Goal: Task Accomplishment & Management: Manage account settings

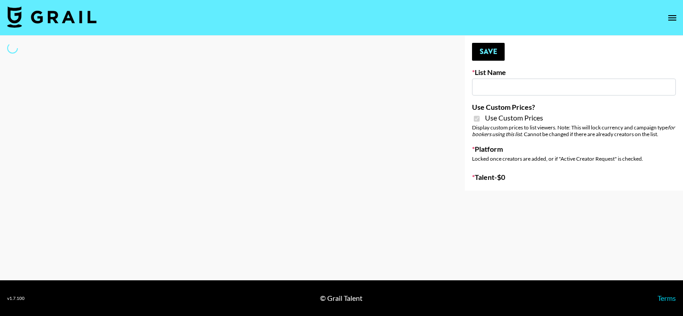
type input "FigMe and MegaMe filters - Airbrush"
checkbox input "true"
select select "Brand"
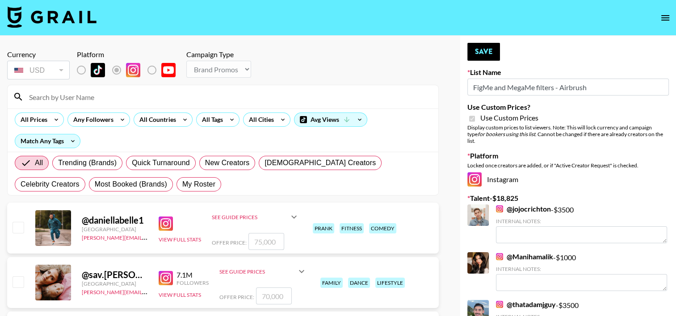
click at [123, 93] on input at bounding box center [228, 97] width 409 height 14
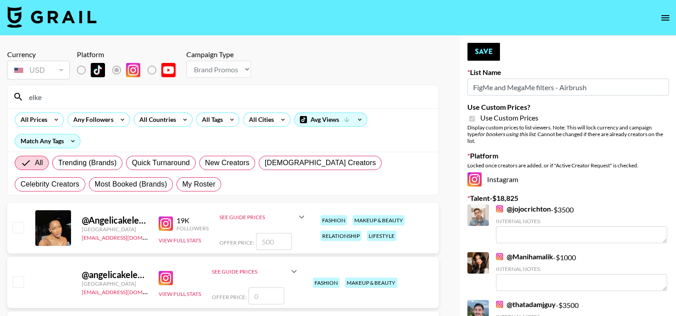
type input "[PERSON_NAME]"
type input "650"
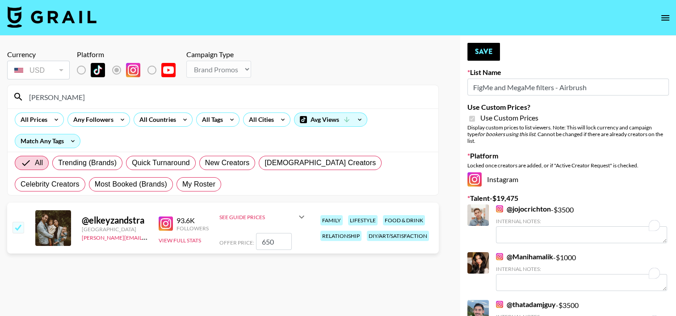
click at [269, 242] on input "650" at bounding box center [274, 241] width 36 height 17
checkbox input "false"
checkbox input "true"
type input "1500"
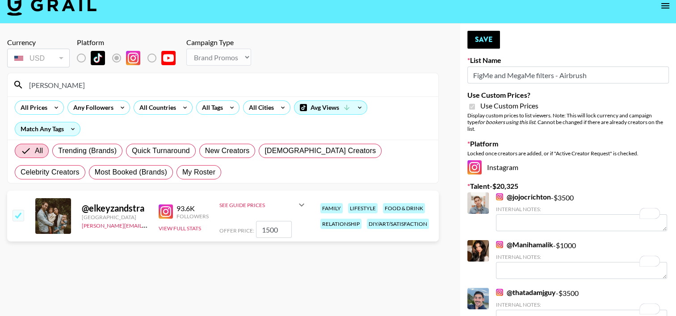
scroll to position [20, 0]
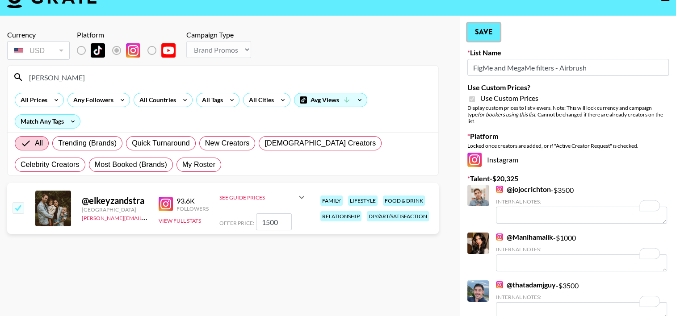
click at [490, 32] on button "Save" at bounding box center [484, 32] width 33 height 18
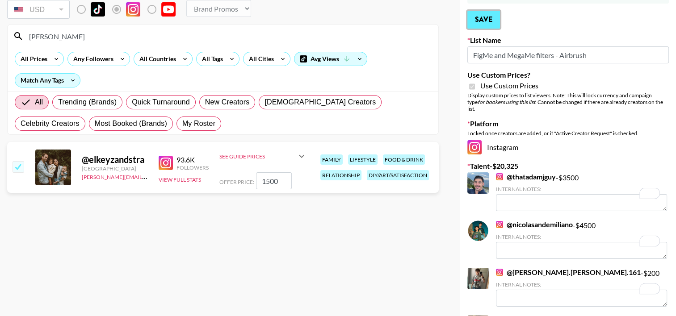
scroll to position [58, 0]
